Goal: Information Seeking & Learning: Learn about a topic

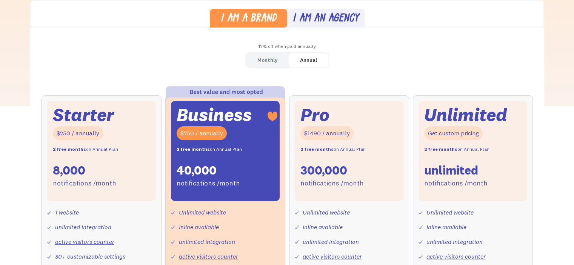
scroll to position [226, 0]
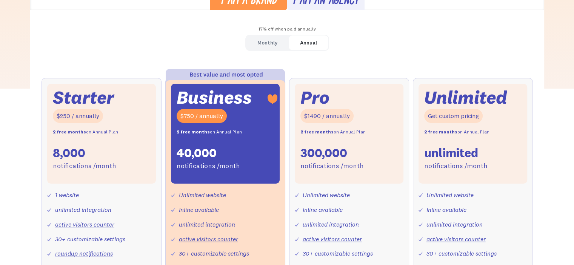
click at [267, 38] on div "Monthly" at bounding box center [267, 42] width 20 height 11
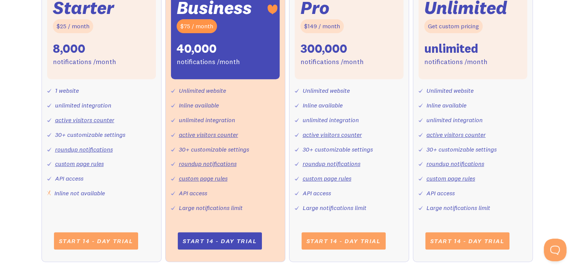
scroll to position [340, 0]
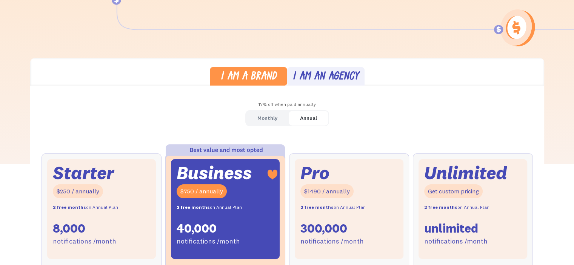
click at [264, 122] on div "Monthly" at bounding box center [267, 118] width 20 height 11
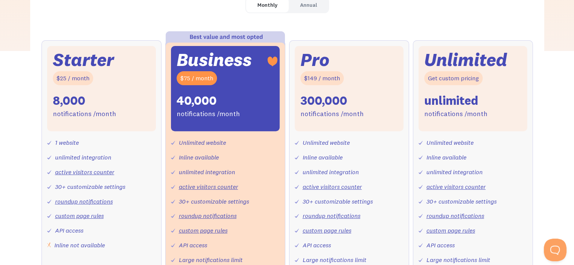
click at [99, 112] on div "notifications /month" at bounding box center [84, 114] width 63 height 11
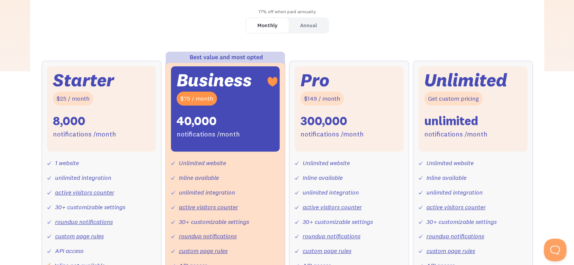
scroll to position [189, 0]
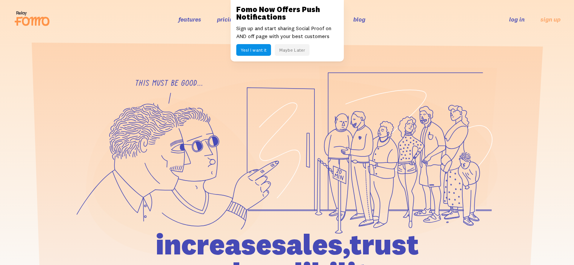
click at [300, 50] on button "Maybe Later" at bounding box center [292, 50] width 35 height 12
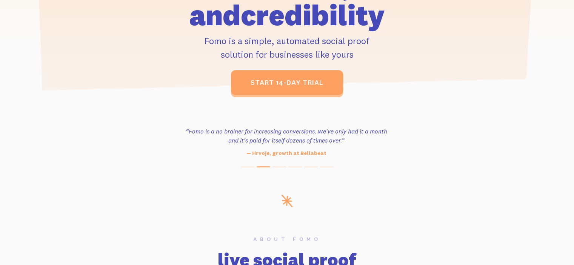
scroll to position [264, 0]
